Goal: Task Accomplishment & Management: Complete application form

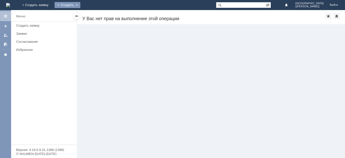
click at [80, 5] on div "Создать" at bounding box center [67, 5] width 26 height 6
click at [93, 16] on link "Заявка" at bounding box center [74, 15] width 38 height 6
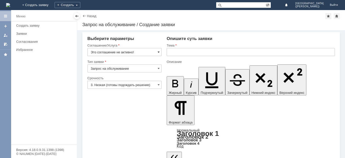
click at [157, 52] on span at bounding box center [158, 52] width 2 height 4
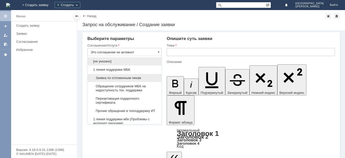
click at [123, 79] on span "Заявка по отложенным чекам" at bounding box center [125, 78] width 68 height 4
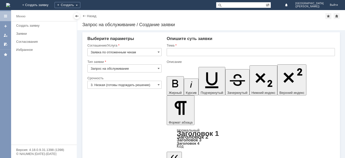
type input "Заявка по отложенным чекам"
click at [115, 86] on input "3. Низкая (готовы подождать решение)" at bounding box center [124, 85] width 74 height 8
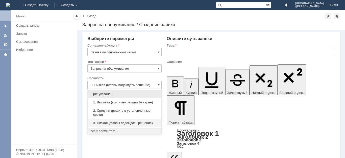
drag, startPoint x: 108, startPoint y: 112, endPoint x: 120, endPoint y: 100, distance: 16.8
click at [108, 111] on span "2. Средняя (решить в установленные сроки)" at bounding box center [125, 113] width 68 height 8
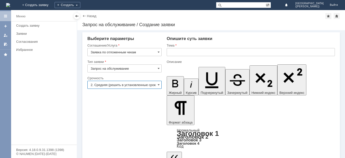
type input "2. Средняя (решить в установленные сроки)"
click at [176, 50] on input "text" at bounding box center [250, 52] width 168 height 8
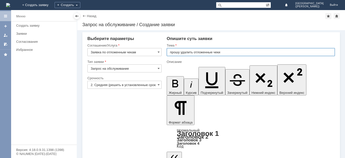
type input "прошу удалить отложенные чеки"
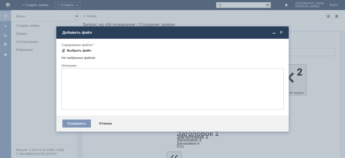
click at [68, 51] on div "Выбрать файл" at bounding box center [79, 51] width 24 height 4
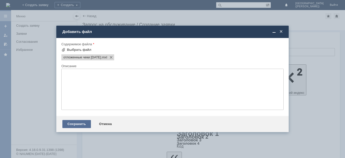
click at [65, 125] on div "Сохранить" at bounding box center [76, 124] width 29 height 8
